Goal: Task Accomplishment & Management: Complete application form

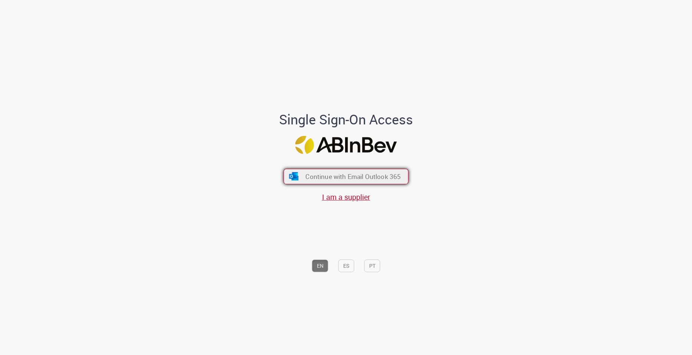
click at [348, 177] on span "Continue with Email Outlook 365" at bounding box center [352, 176] width 95 height 9
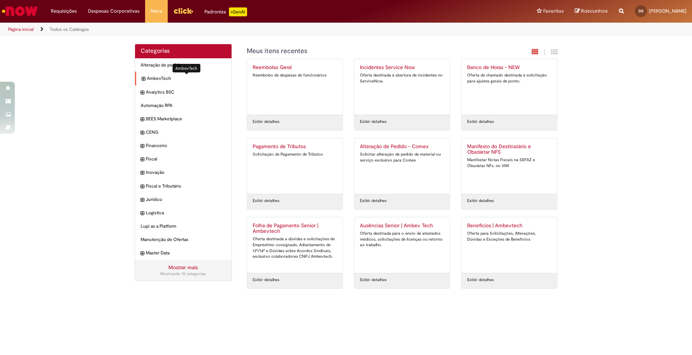
click at [162, 79] on span "AmbevTech Itens" at bounding box center [186, 78] width 79 height 6
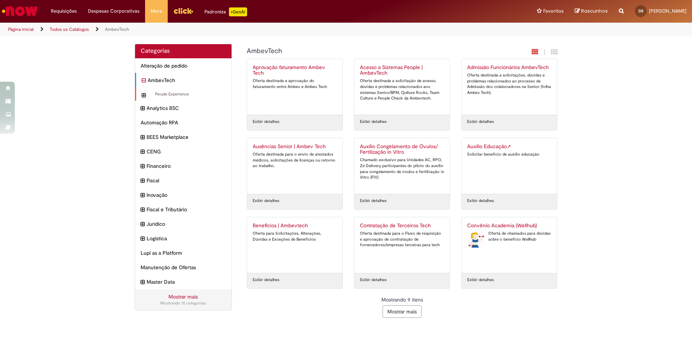
click at [162, 98] on div "People Experience Itens" at bounding box center [183, 94] width 97 height 13
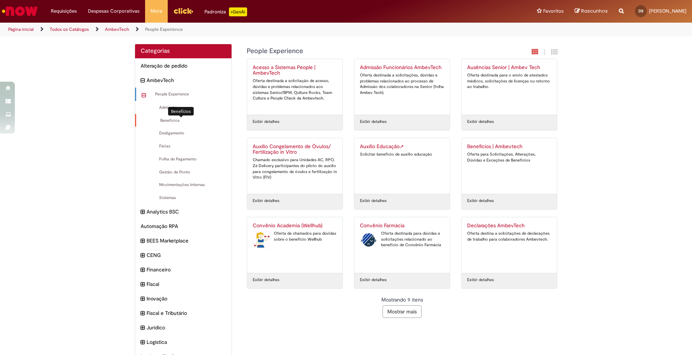
click at [167, 122] on span "Benefícios Itens" at bounding box center [184, 121] width 85 height 6
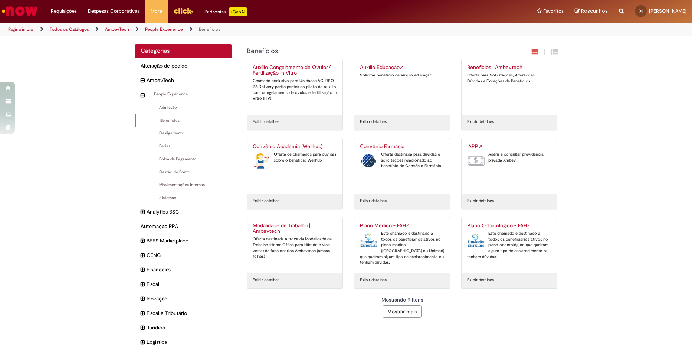
click at [403, 314] on button "Mostrar mais" at bounding box center [402, 311] width 39 height 13
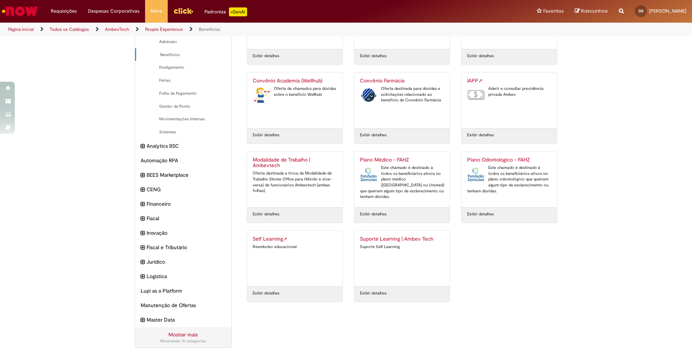
scroll to position [66, 0]
click at [294, 255] on div "Self Learning ➚ Reembolso educacional" at bounding box center [295, 257] width 84 height 45
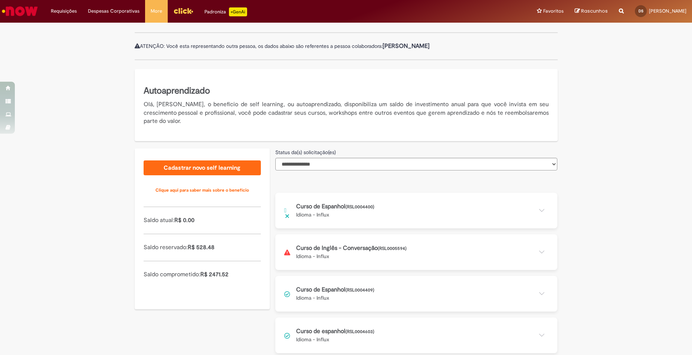
scroll to position [81, 0]
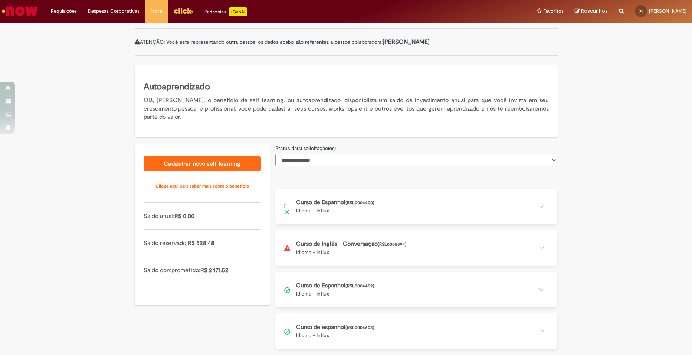
click at [356, 249] on button at bounding box center [416, 248] width 282 height 36
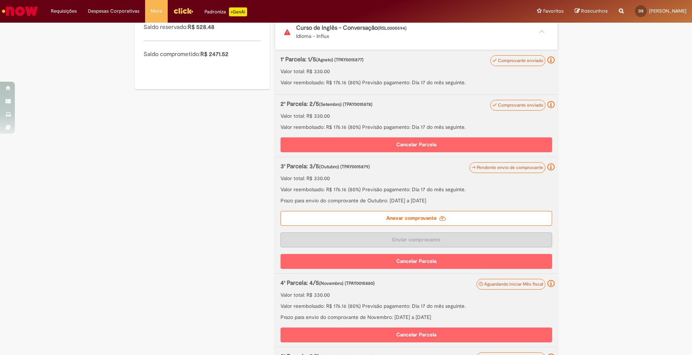
scroll to position [303, 0]
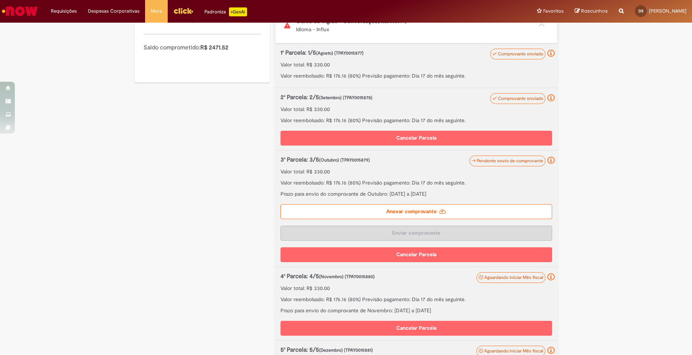
click at [610, 248] on div "**********" at bounding box center [346, 162] width 692 height 730
drag, startPoint x: 616, startPoint y: 238, endPoint x: 630, endPoint y: 295, distance: 58.9
drag, startPoint x: 630, startPoint y: 295, endPoint x: 241, endPoint y: 173, distance: 408.4
click at [240, 172] on div "**********" at bounding box center [346, 162] width 434 height 730
click at [418, 212] on label "Anexar comprovante" at bounding box center [417, 211] width 272 height 15
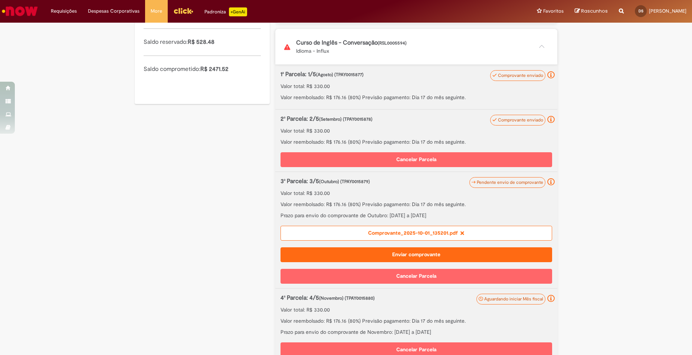
scroll to position [300, 0]
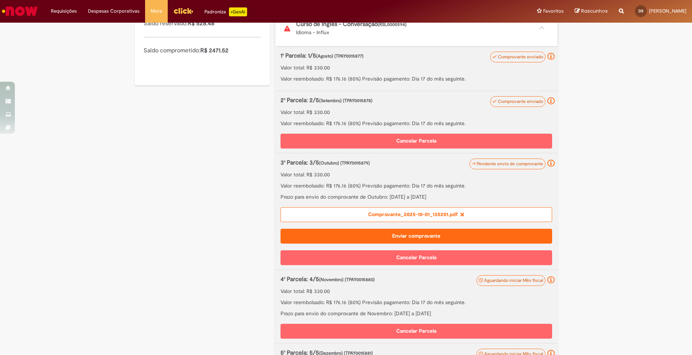
click at [421, 236] on button "Enviar comprovante" at bounding box center [417, 236] width 272 height 15
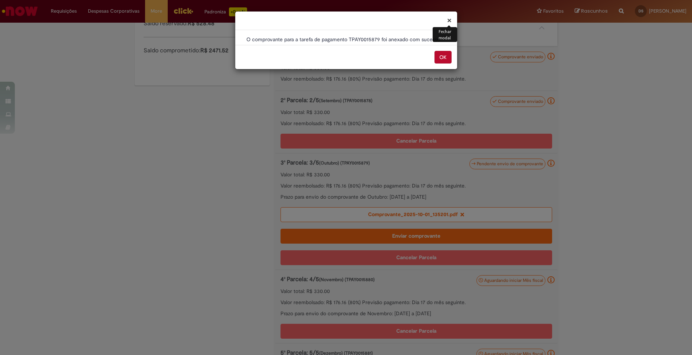
click at [444, 59] on button "OK" at bounding box center [443, 57] width 17 height 13
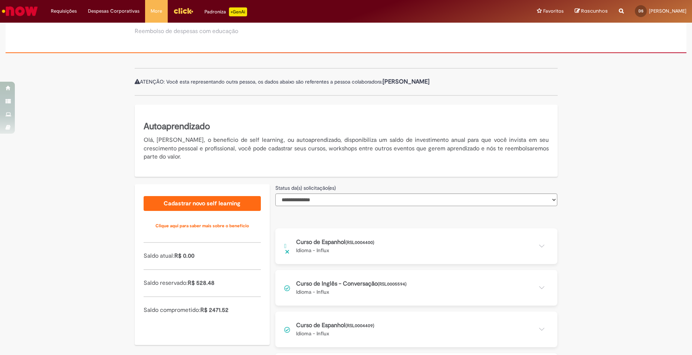
scroll to position [81, 0]
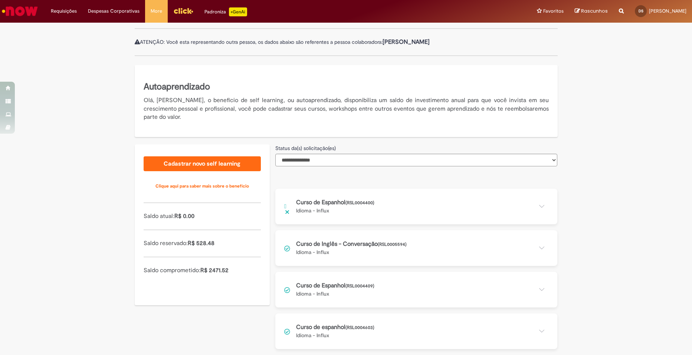
drag, startPoint x: 358, startPoint y: 249, endPoint x: 345, endPoint y: 249, distance: 13.4
click at [359, 249] on button at bounding box center [416, 248] width 282 height 36
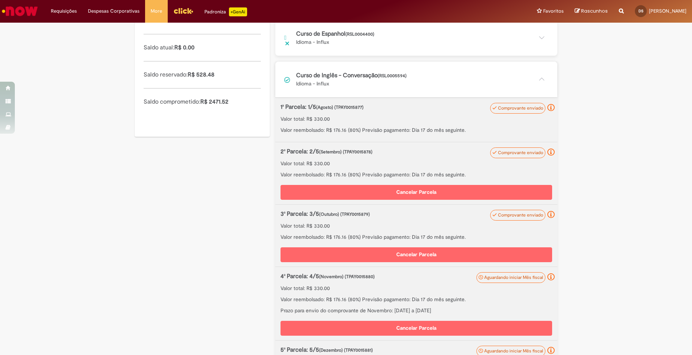
scroll to position [266, 0]
